Goal: Task Accomplishment & Management: Manage account settings

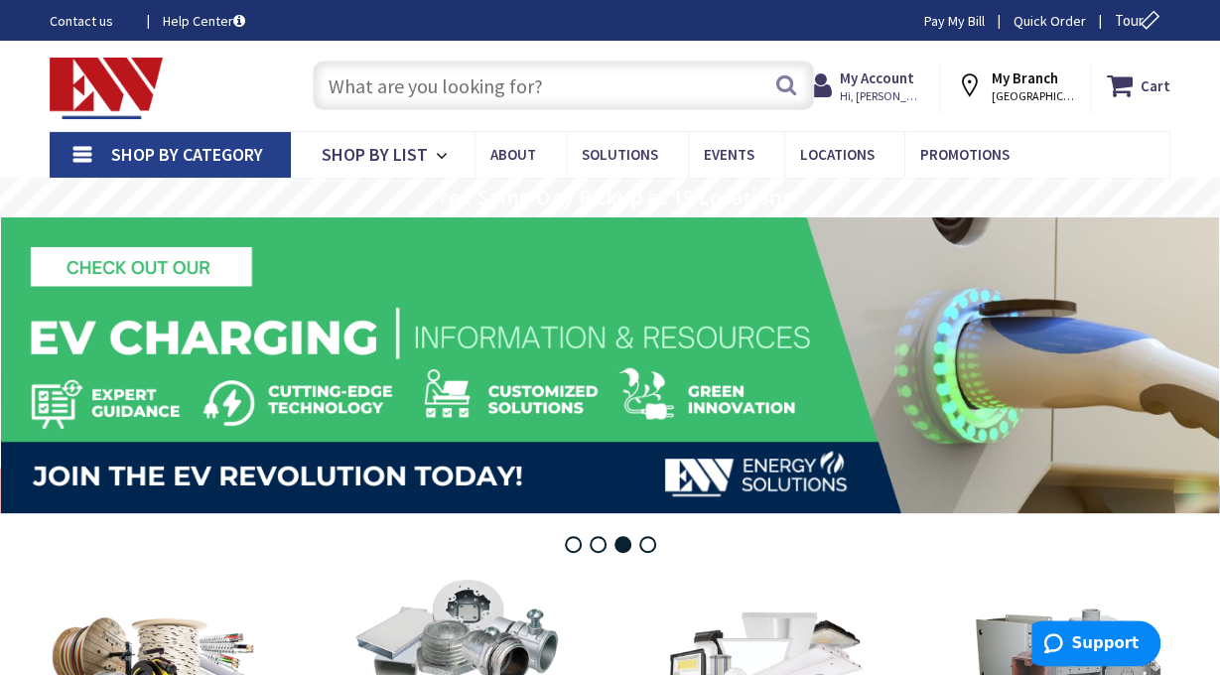
click at [1033, 90] on span "STAMFORD, CT" at bounding box center [1033, 96] width 84 height 16
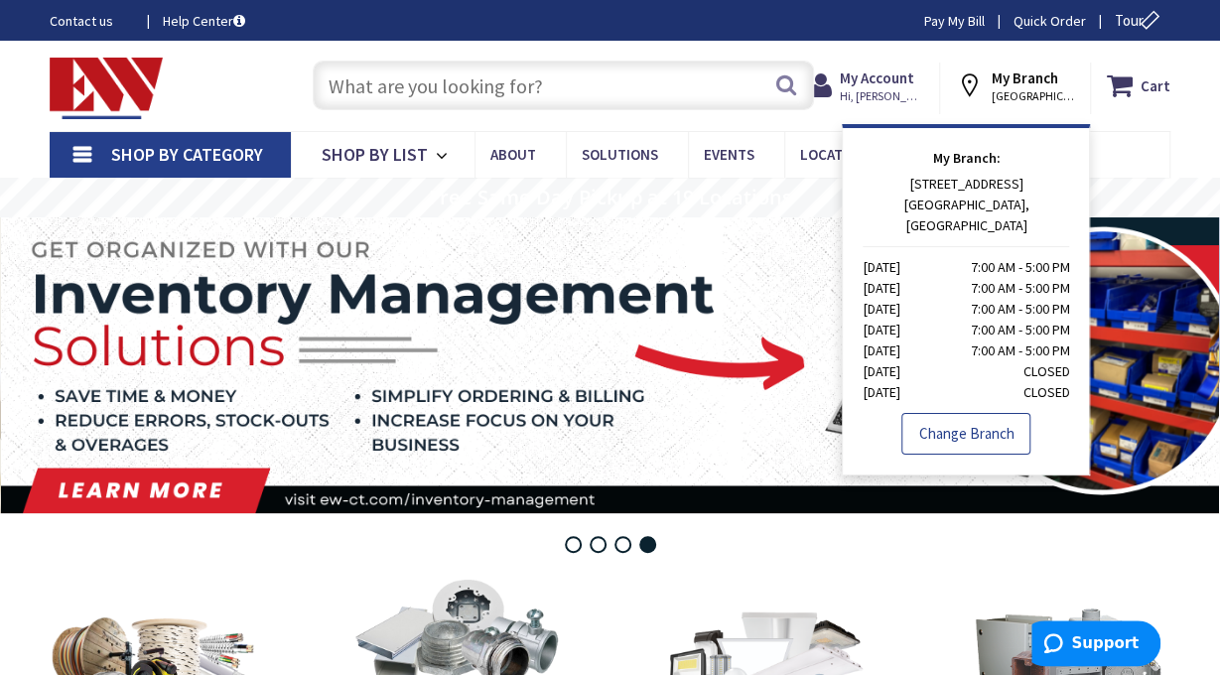
click at [959, 413] on link "Change Branch" at bounding box center [965, 434] width 129 height 42
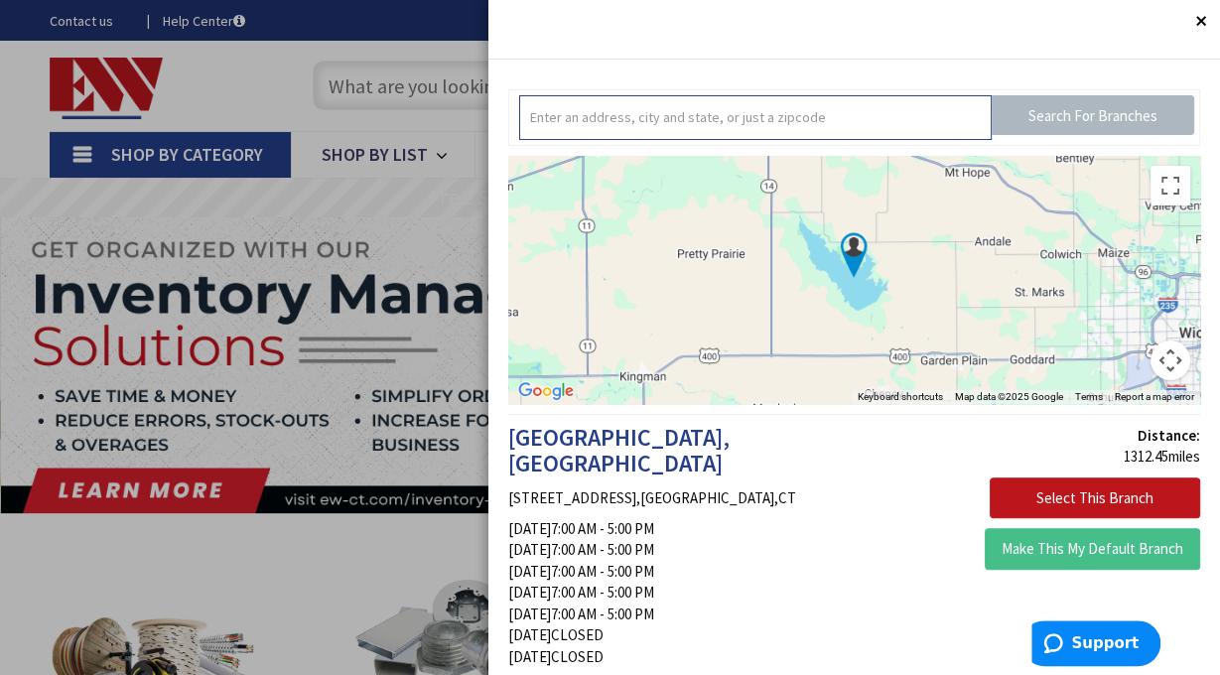
click at [887, 119] on input "text" at bounding box center [755, 117] width 472 height 45
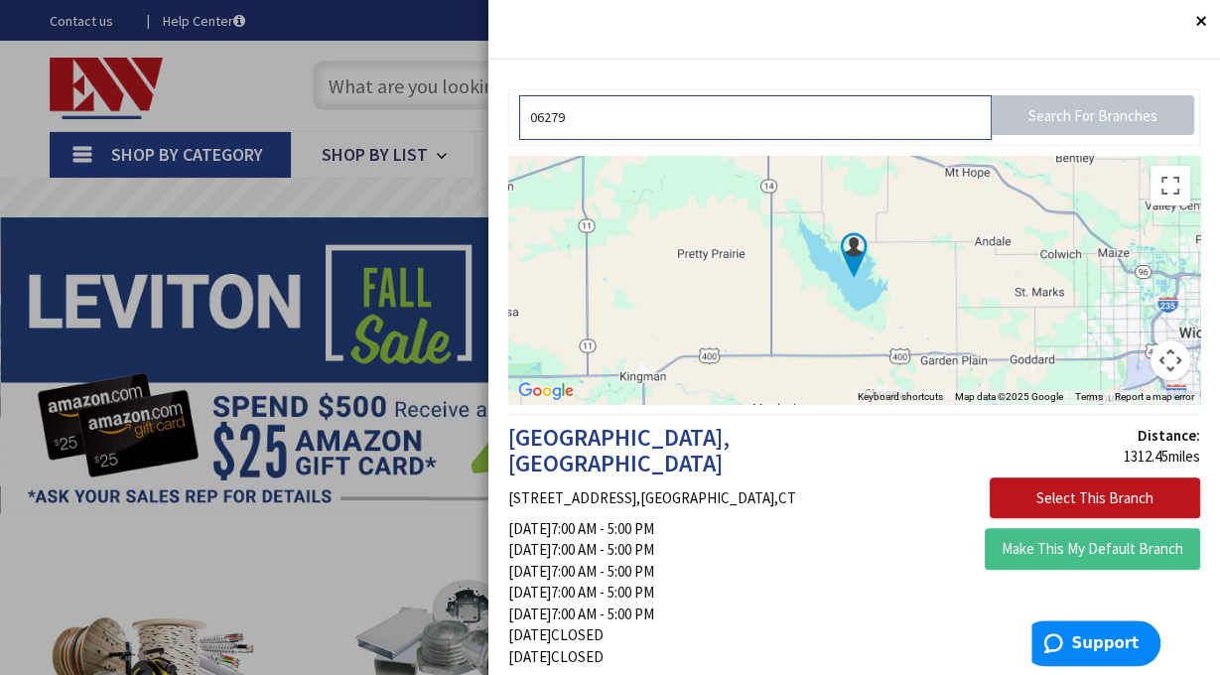
type input "06279"
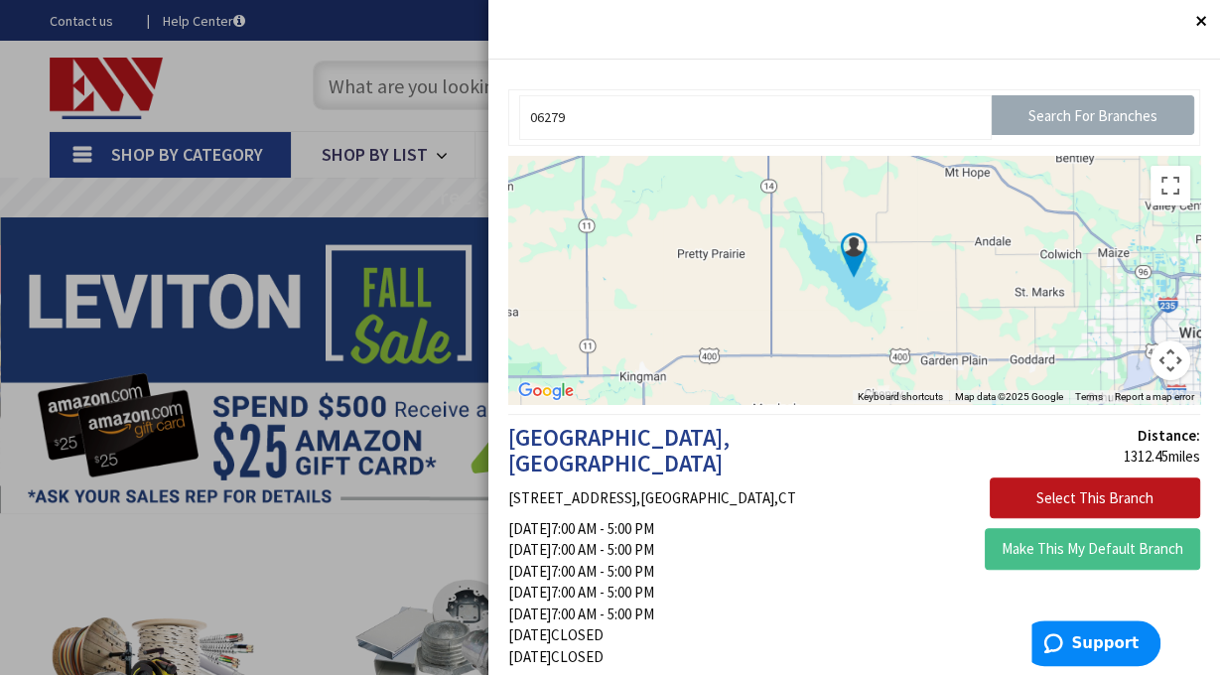
click at [1124, 114] on input "Search For Branches" at bounding box center [1092, 115] width 202 height 40
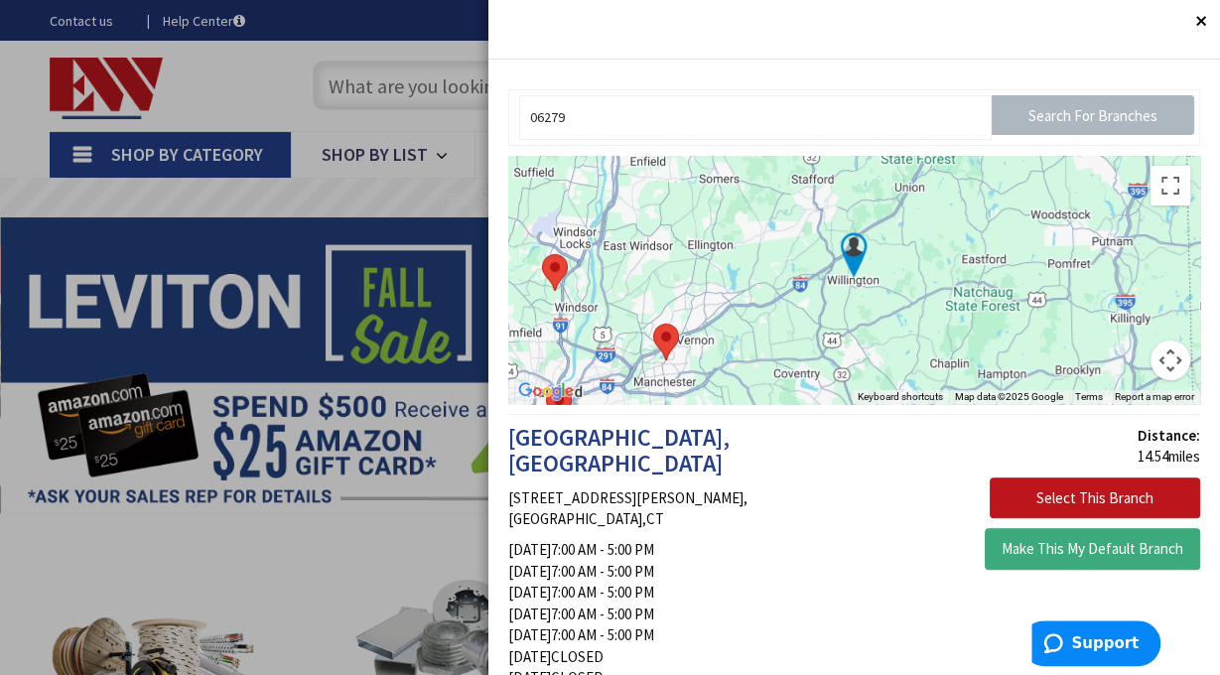
click at [1068, 550] on button "Make This My Default Branch" at bounding box center [1091, 549] width 215 height 42
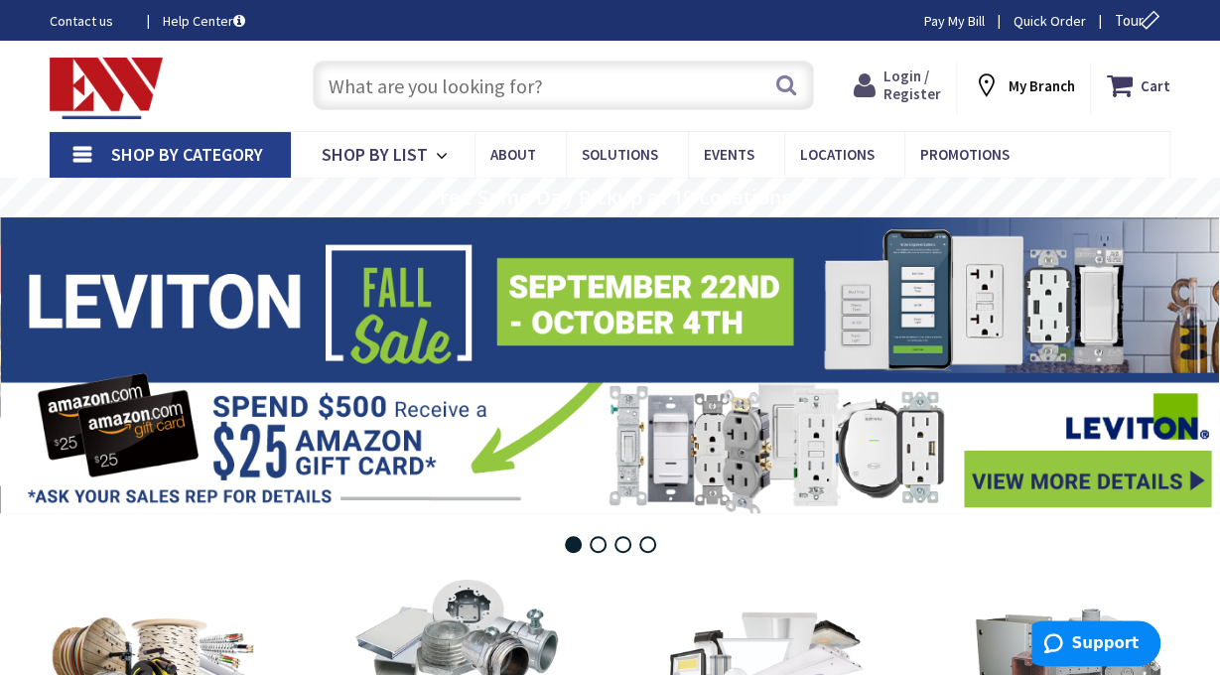
click at [904, 80] on span "Login / Register" at bounding box center [912, 84] width 58 height 37
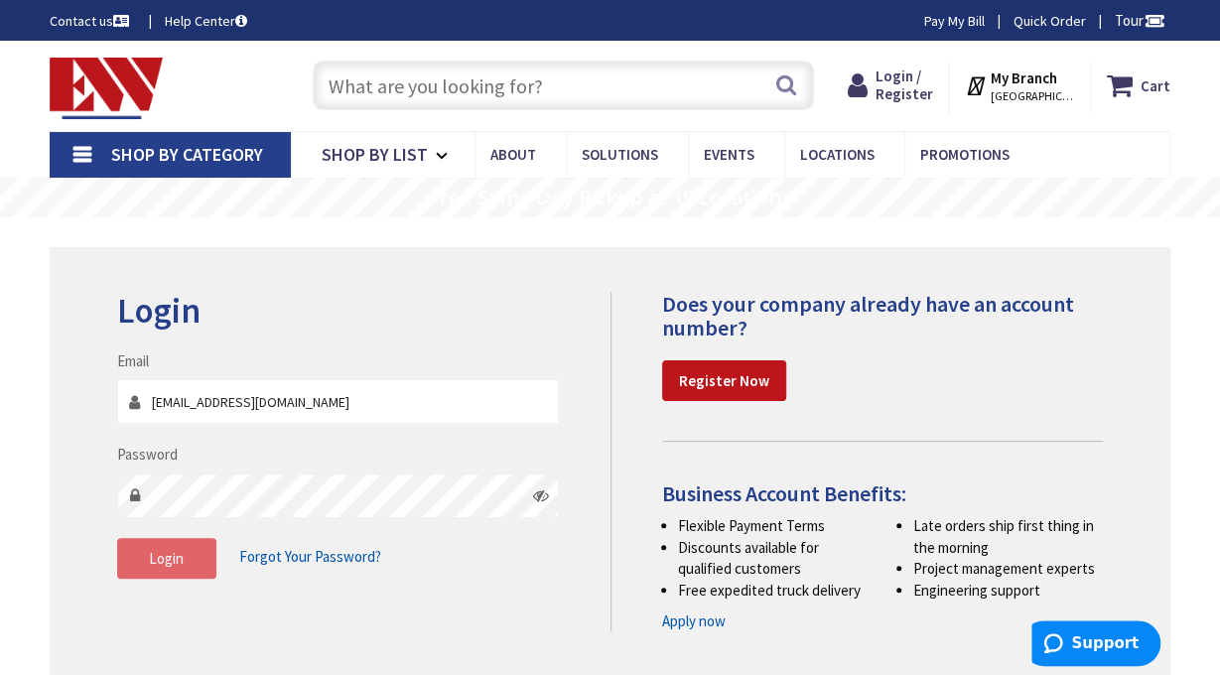
type input "[EMAIL_ADDRESS][DOMAIN_NAME]"
click at [162, 559] on span "Login" at bounding box center [166, 558] width 35 height 19
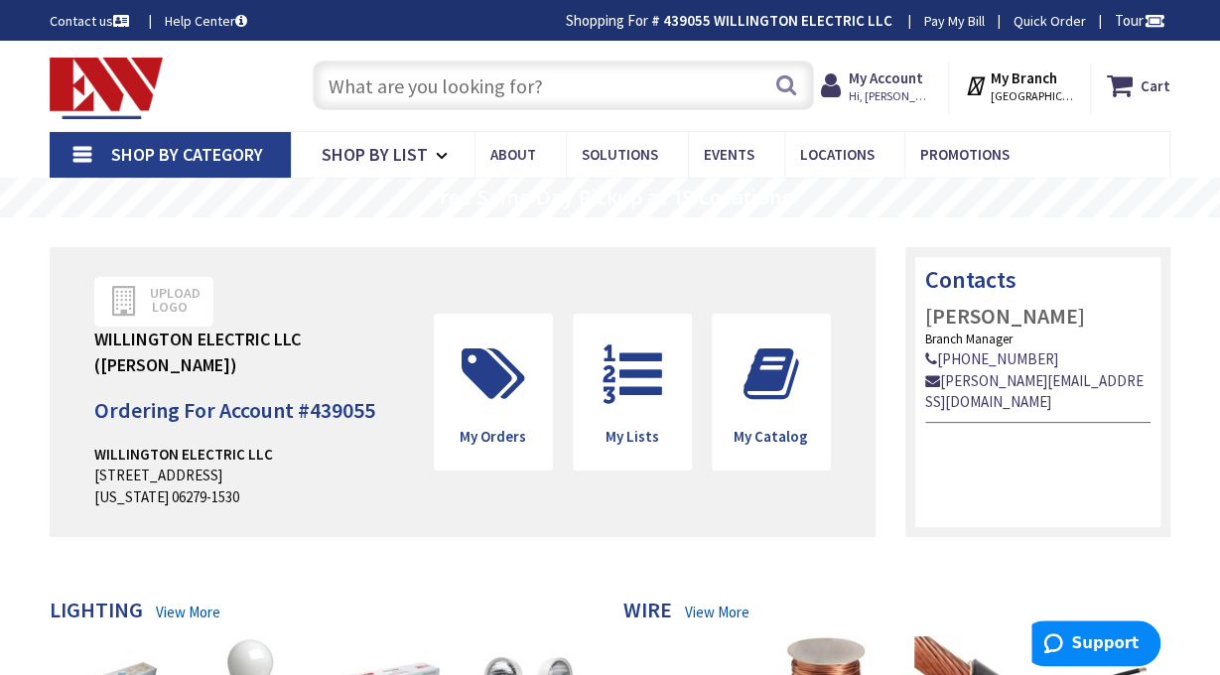
click at [940, 25] on link "Pay My Bill" at bounding box center [954, 21] width 61 height 20
